Goal: Transaction & Acquisition: Book appointment/travel/reservation

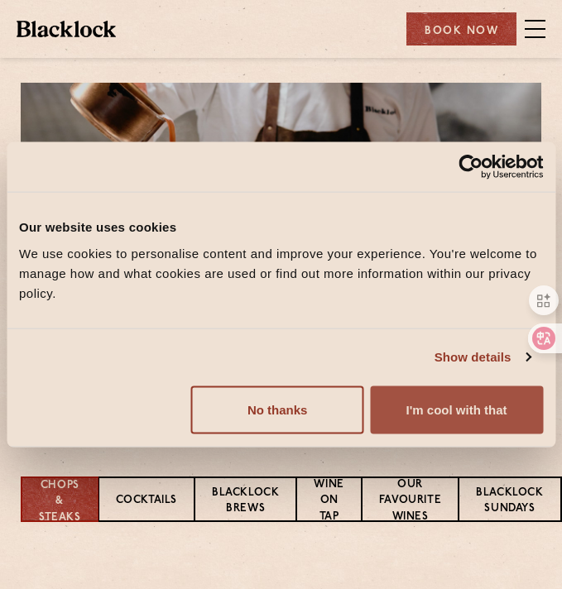
click at [476, 413] on button "I'm cool with that" at bounding box center [456, 409] width 173 height 48
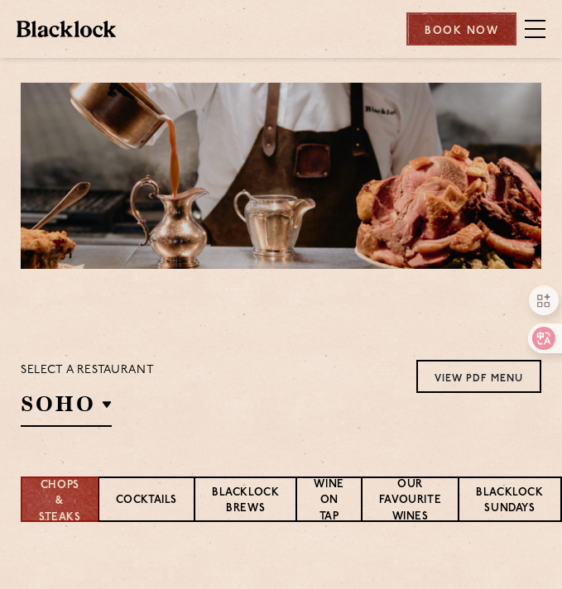
click at [444, 26] on div "Book Now" at bounding box center [461, 28] width 110 height 33
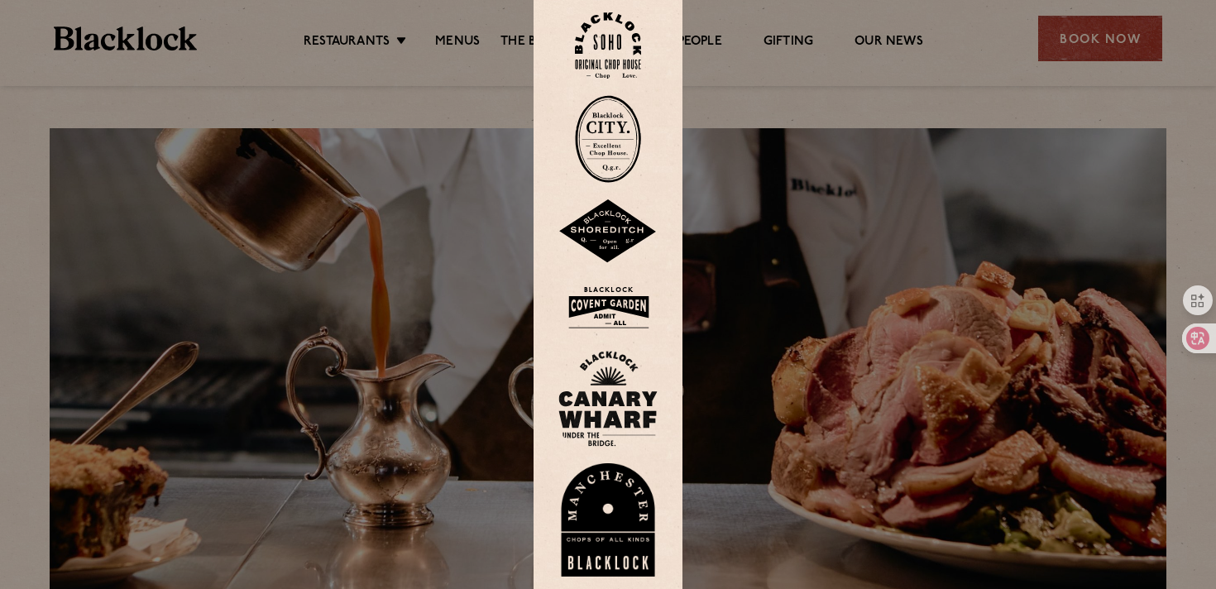
click at [438, 147] on div at bounding box center [608, 294] width 1216 height 589
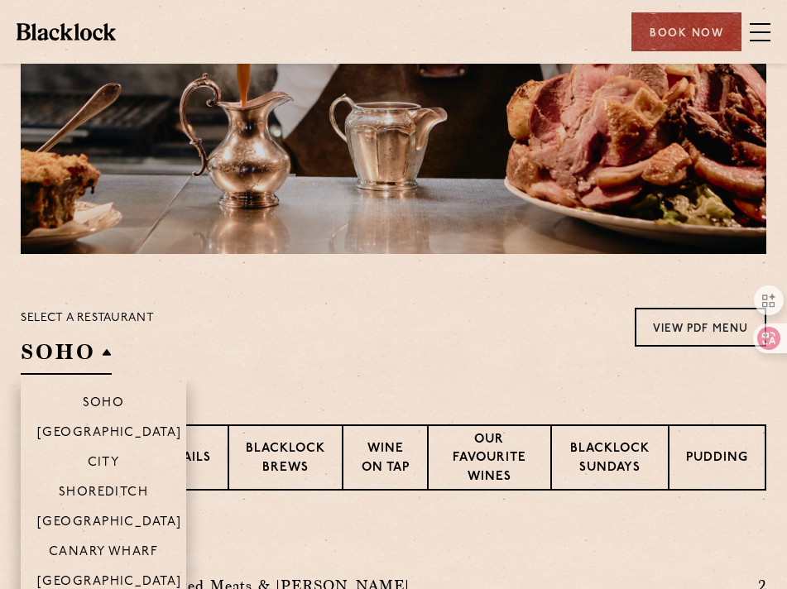
scroll to position [157, 0]
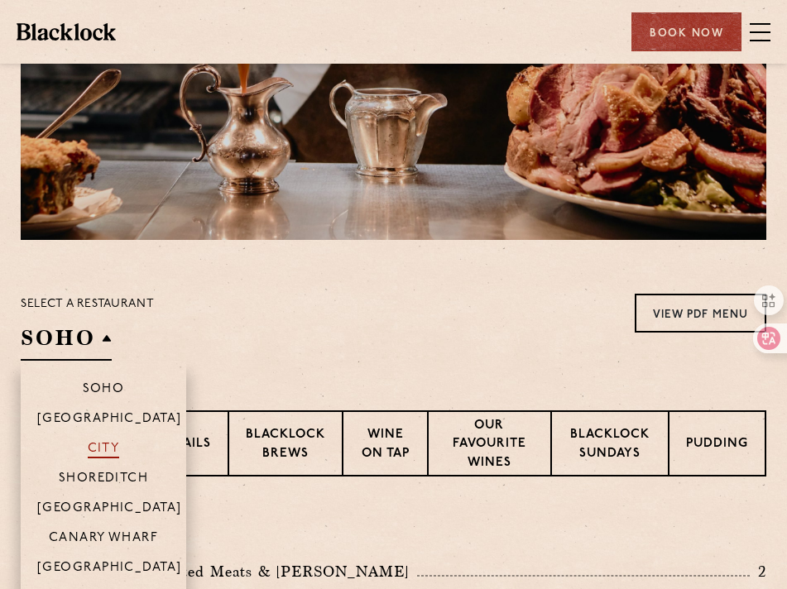
click at [94, 448] on p "City" at bounding box center [104, 450] width 32 height 17
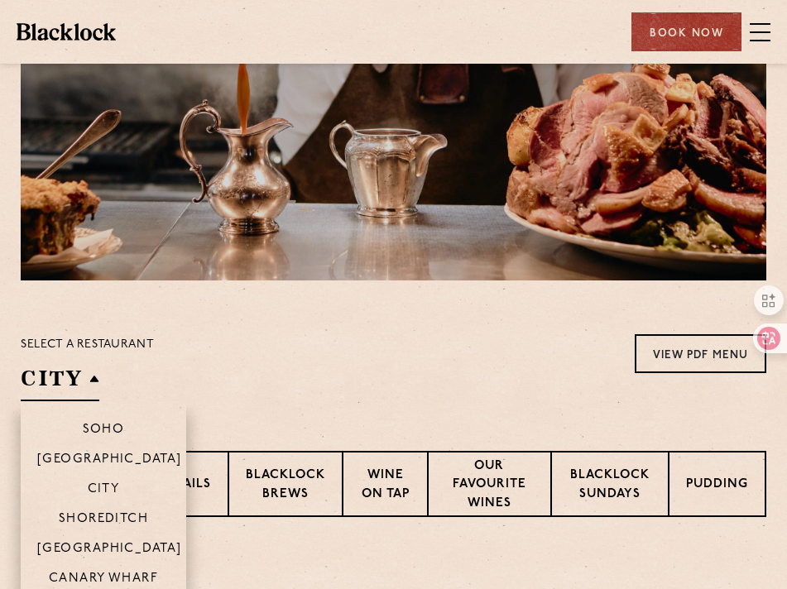
scroll to position [136, 0]
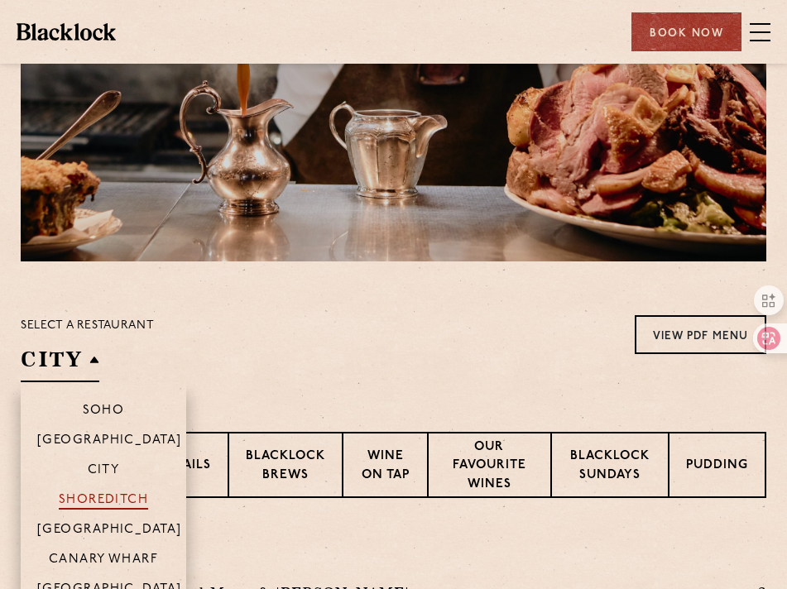
click at [69, 499] on p "Shoreditch" at bounding box center [104, 501] width 90 height 17
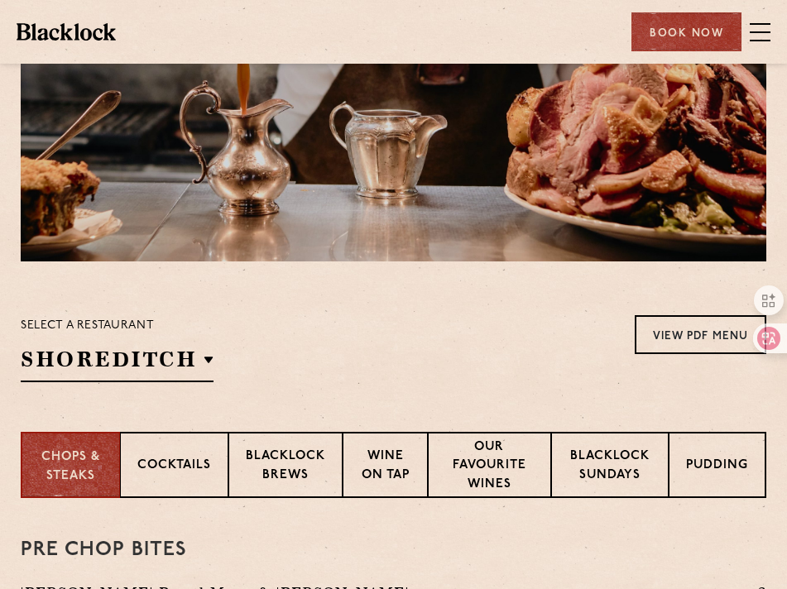
click at [418, 337] on div "Select a restaurant [GEOGRAPHIC_DATA] [GEOGRAPHIC_DATA] [GEOGRAPHIC_DATA] [GEOG…" at bounding box center [393, 348] width 745 height 67
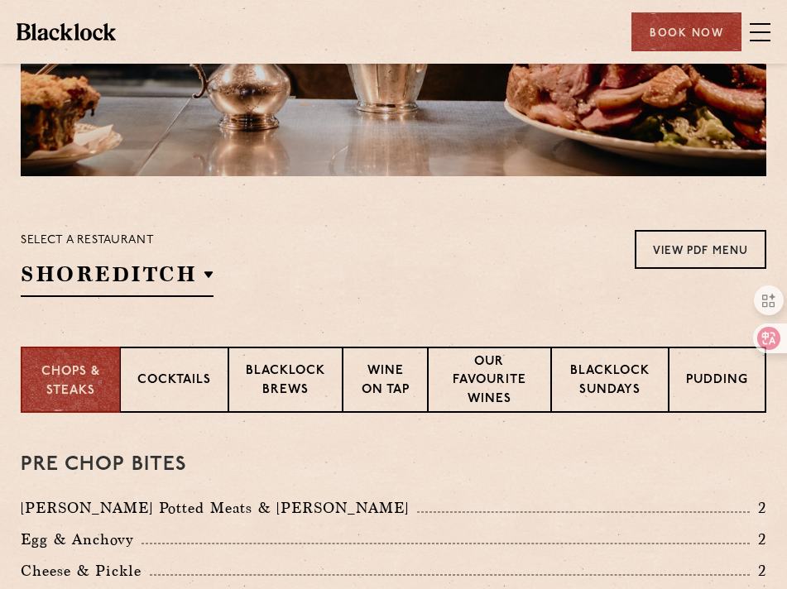
scroll to position [261, 0]
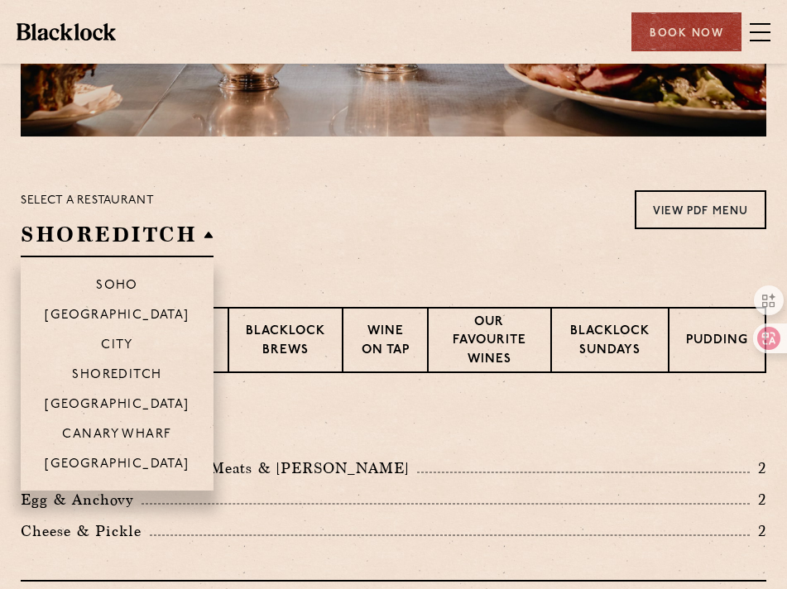
click at [100, 235] on h2 "Shoreditch" at bounding box center [117, 238] width 193 height 37
click at [114, 338] on p "City" at bounding box center [117, 346] width 32 height 17
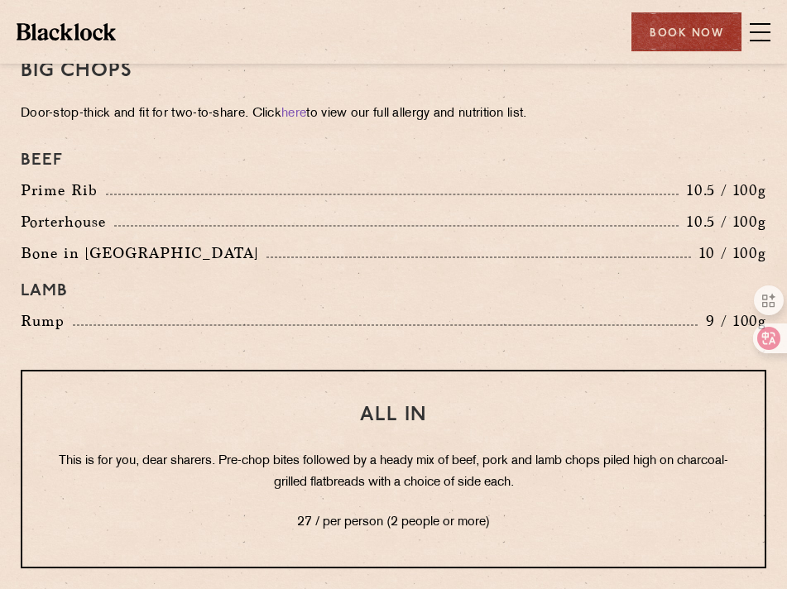
scroll to position [2143, 0]
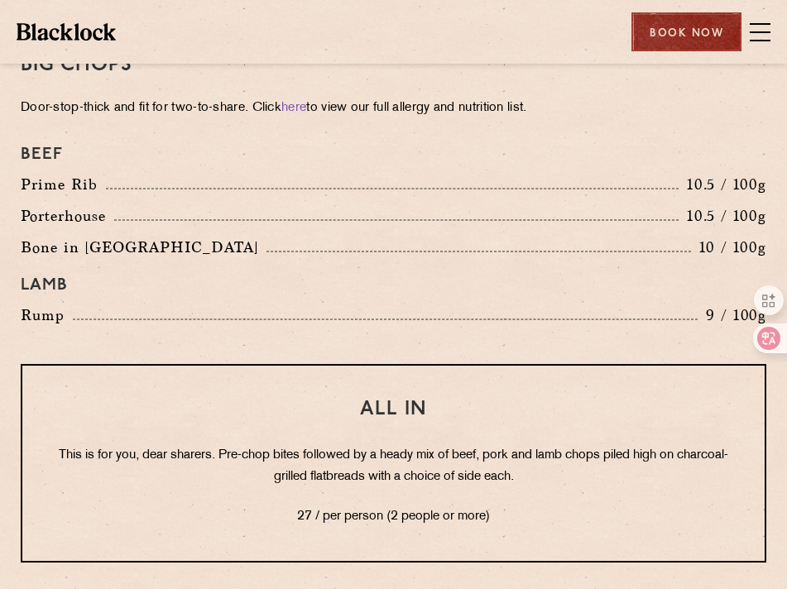
click at [674, 26] on div "Book Now" at bounding box center [686, 31] width 110 height 39
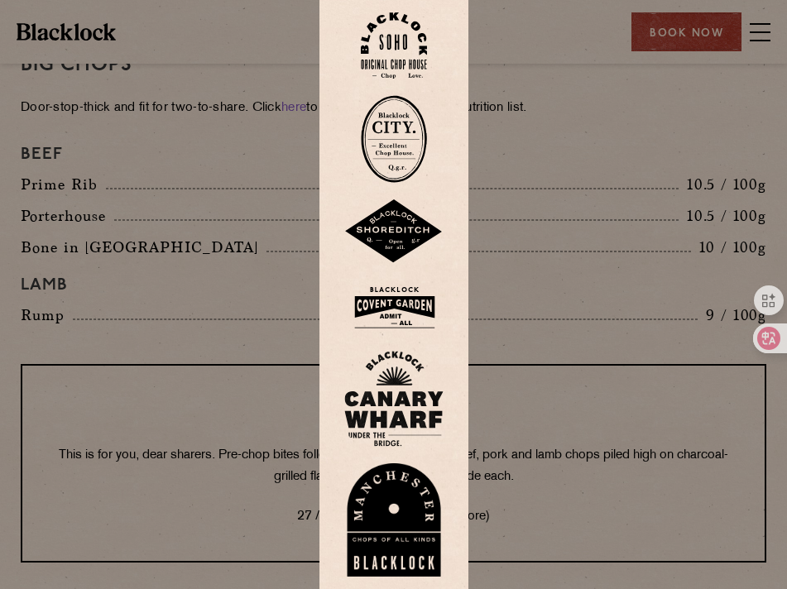
click at [400, 132] on img at bounding box center [394, 139] width 66 height 88
